Goal: Check status: Check status

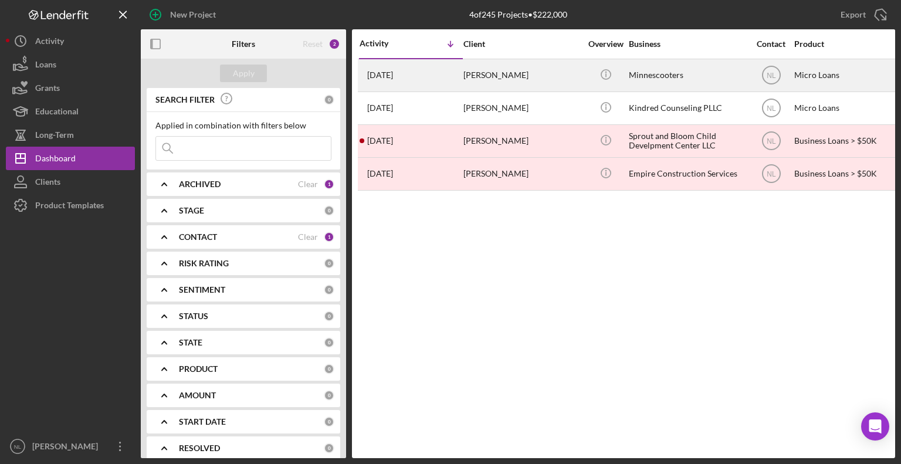
click at [540, 65] on div "[PERSON_NAME]" at bounding box center [522, 75] width 117 height 31
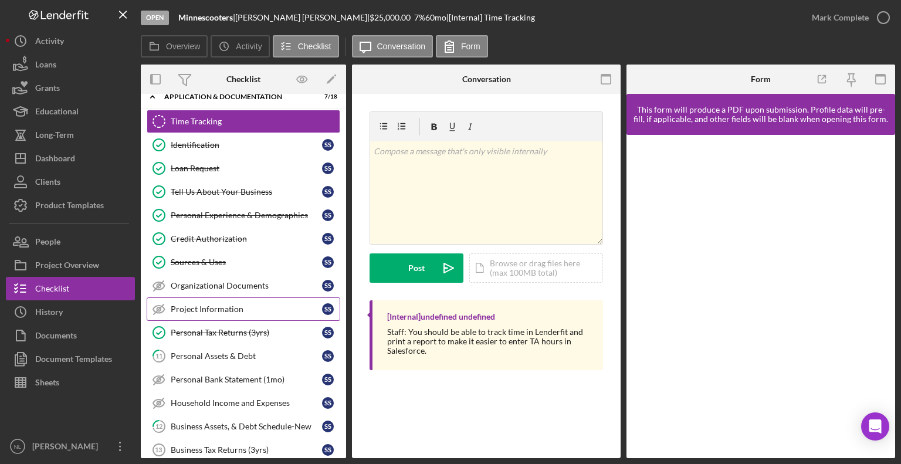
scroll to position [59, 0]
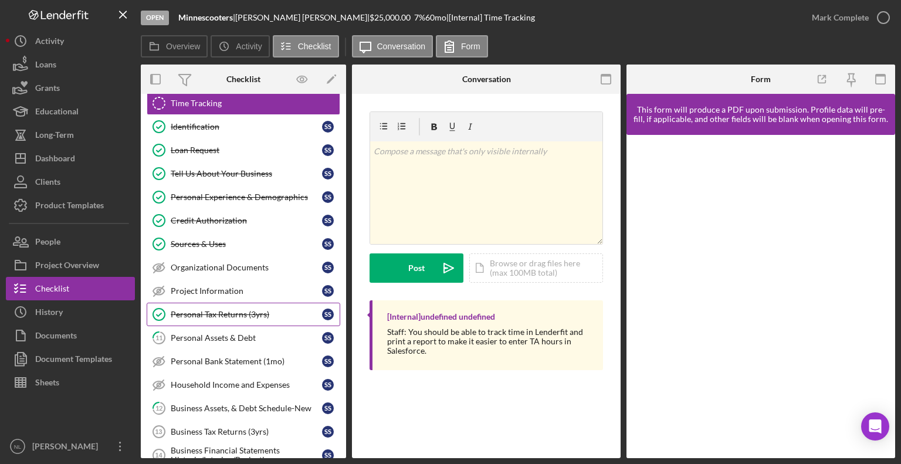
click at [262, 310] on div "Personal Tax Returns (3yrs)" at bounding box center [246, 314] width 151 height 9
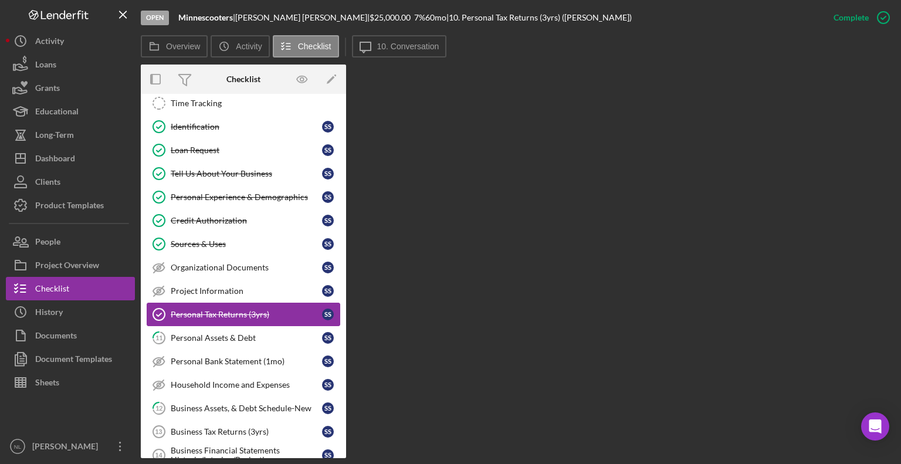
click at [223, 312] on div "Personal Tax Returns (3yrs)" at bounding box center [246, 314] width 151 height 9
click at [236, 290] on div "Project Information" at bounding box center [246, 290] width 151 height 9
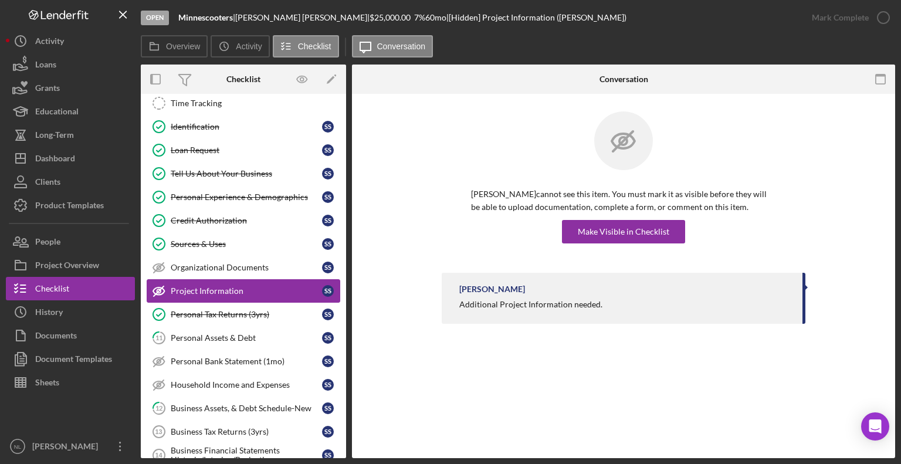
click at [247, 293] on div "Project Information" at bounding box center [246, 290] width 151 height 9
click at [246, 314] on div "Personal Tax Returns (3yrs)" at bounding box center [246, 314] width 151 height 9
